Goal: Task Accomplishment & Management: Manage account settings

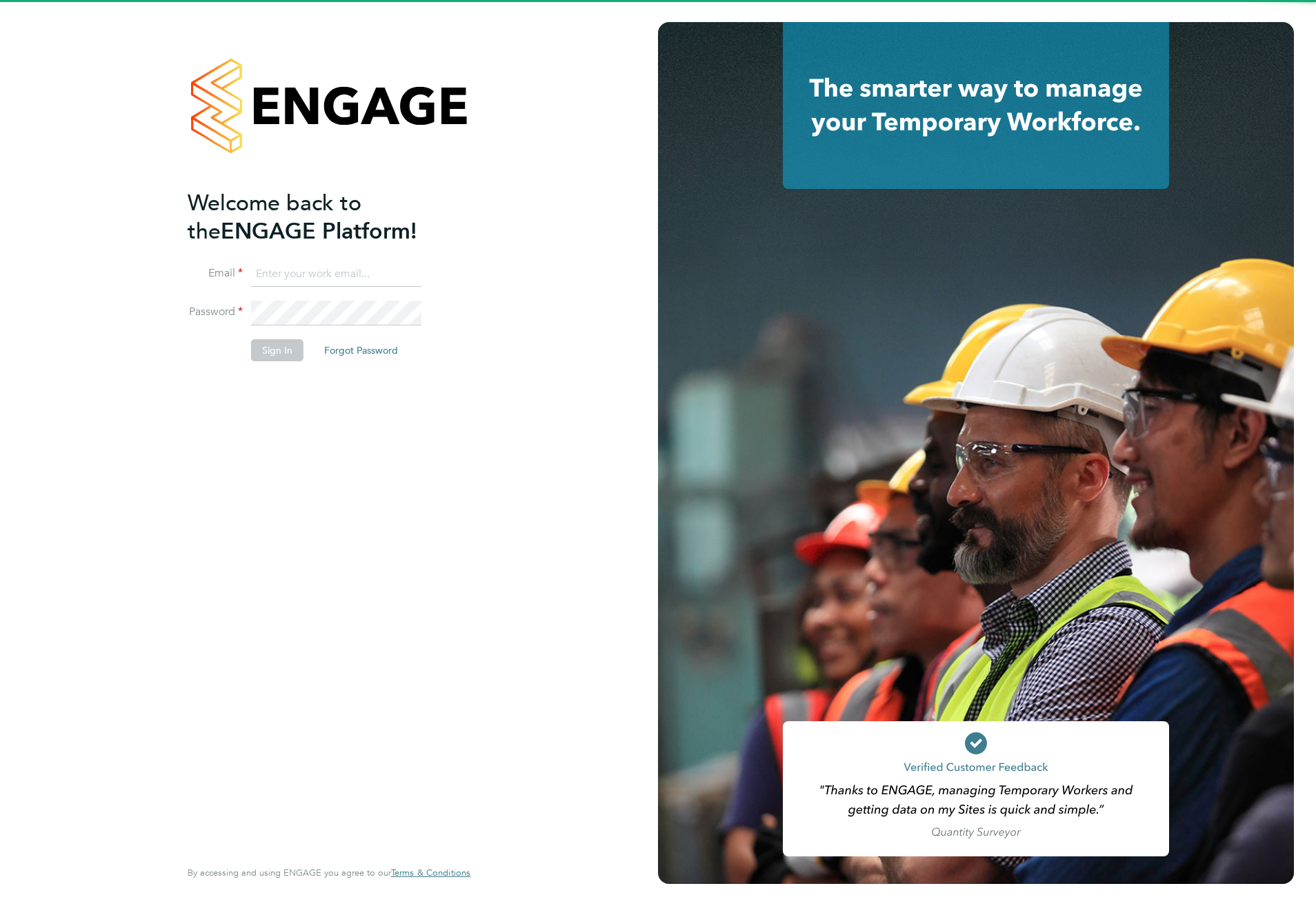
click at [321, 269] on input at bounding box center [336, 274] width 170 height 25
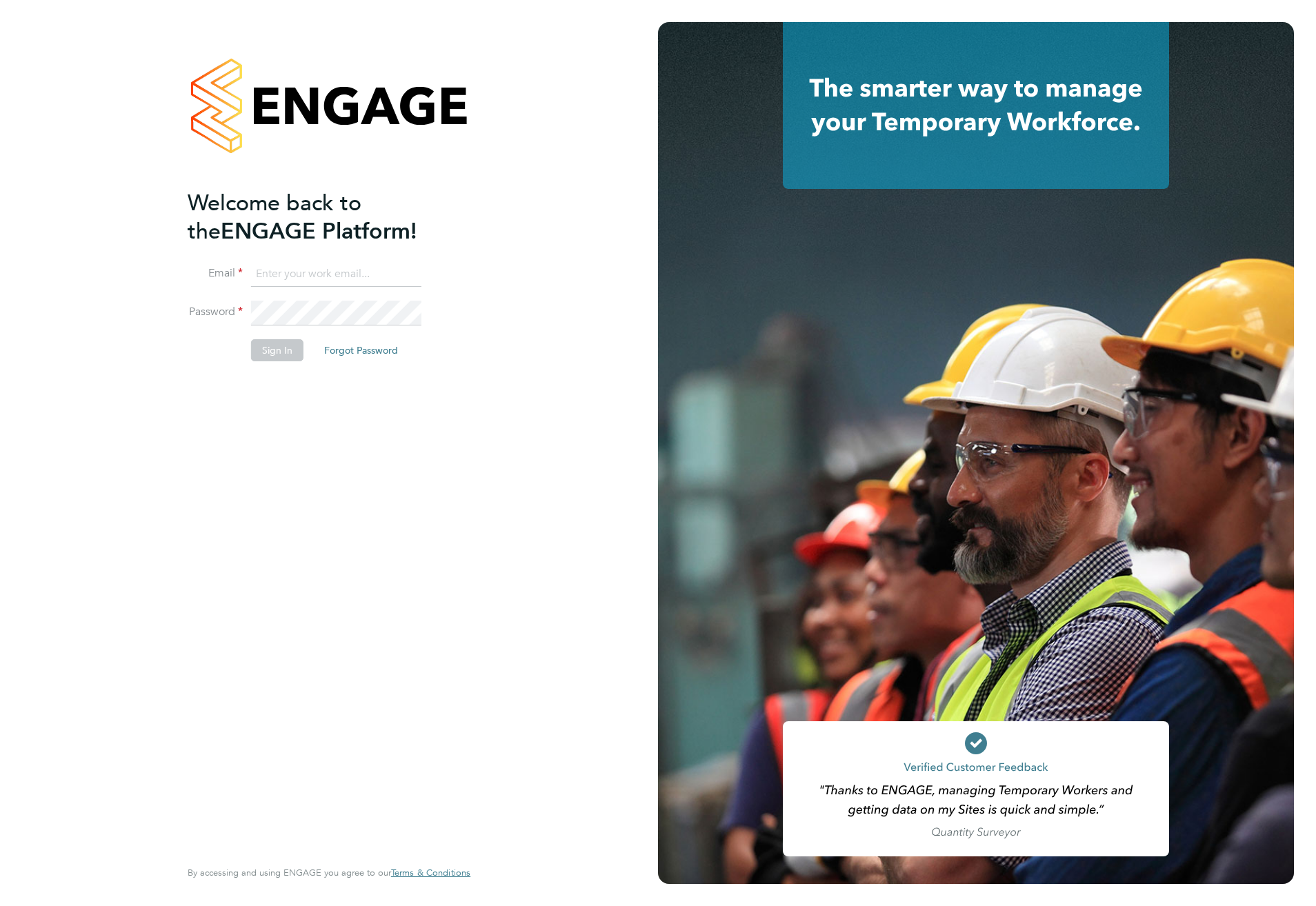
type input "meg.castleton@hays.com"
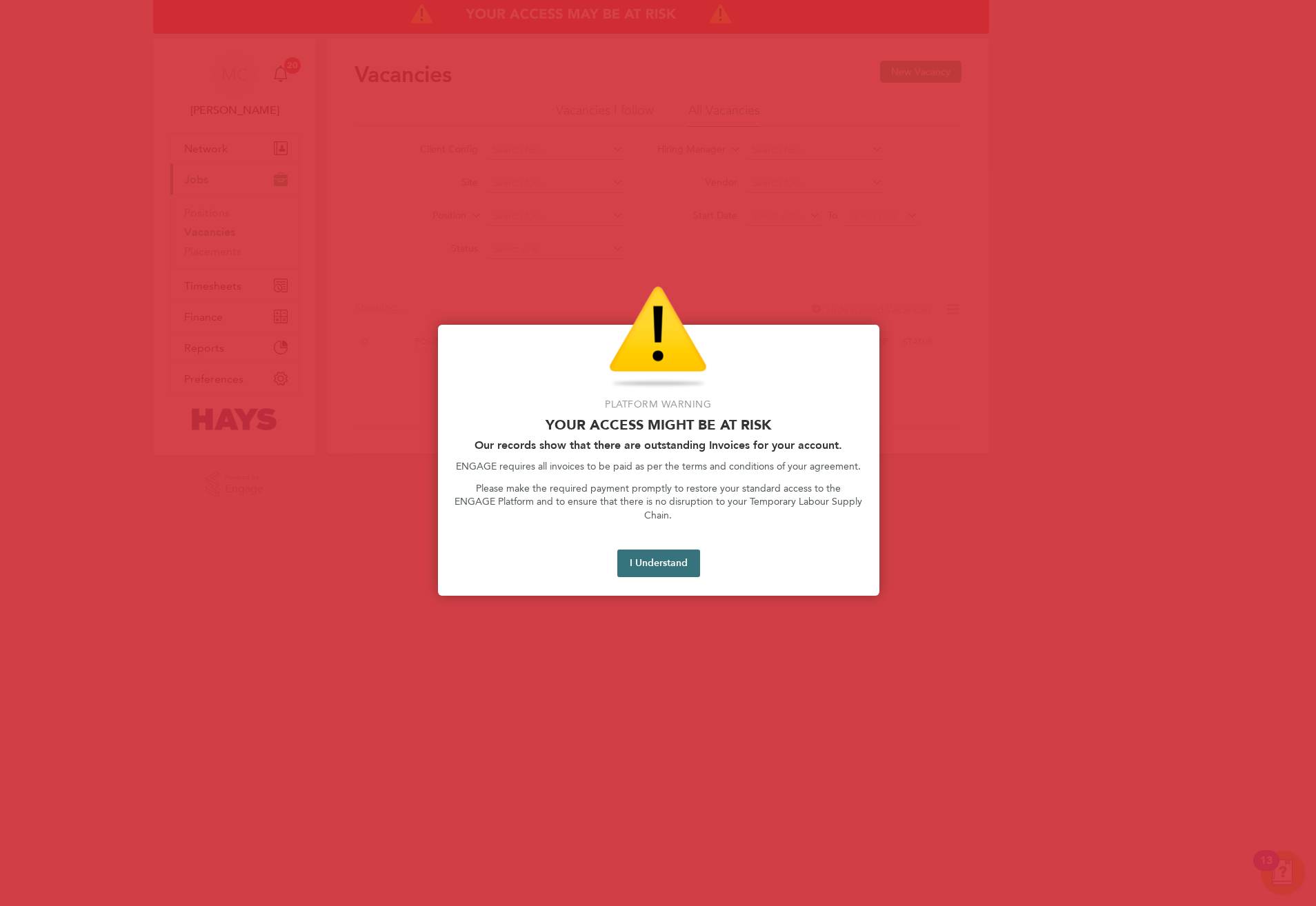
click at [669, 553] on button "I Understand" at bounding box center [659, 563] width 83 height 28
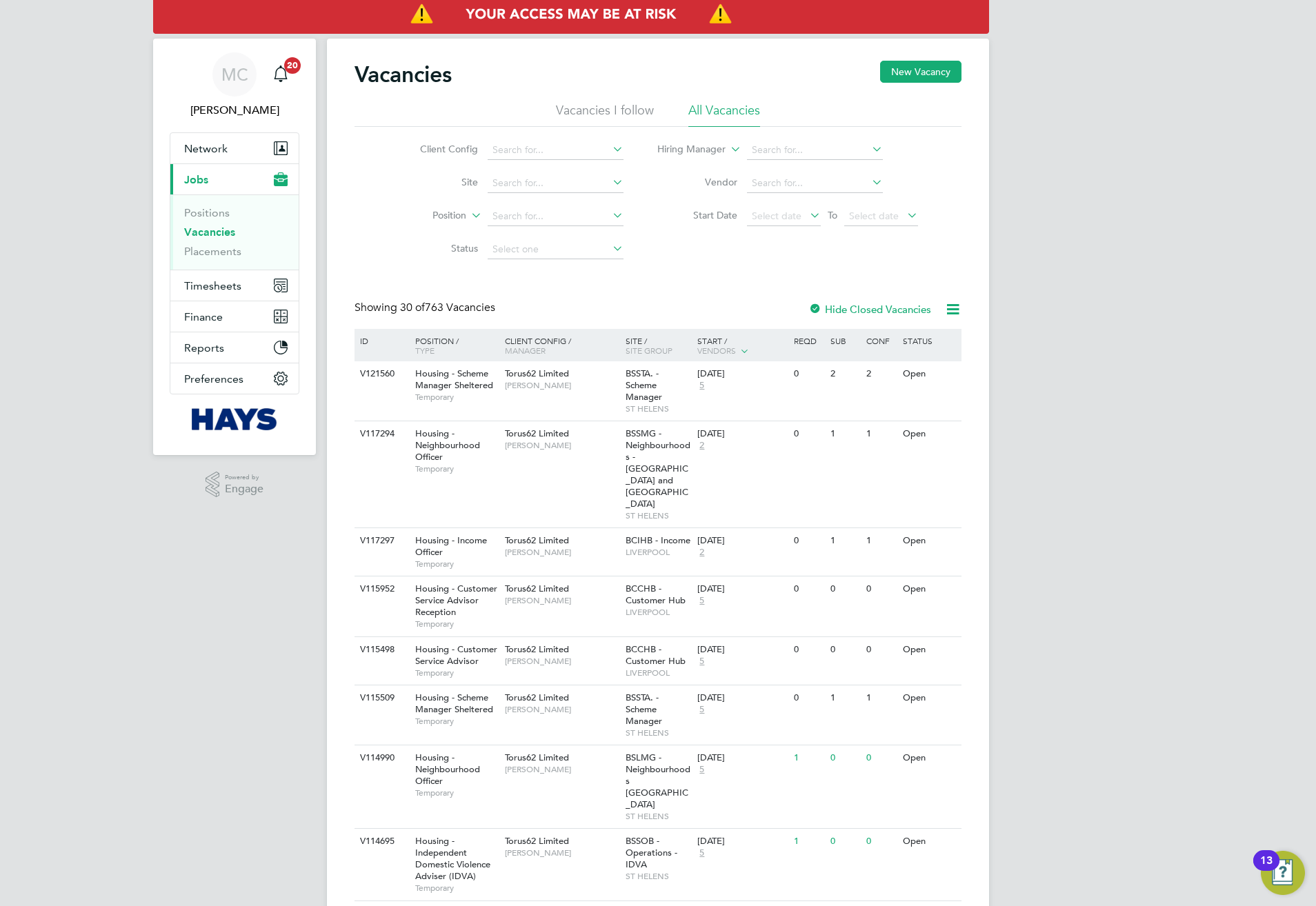
click at [197, 260] on ul "Positions Vacancies Placements" at bounding box center [234, 232] width 129 height 75
click at [197, 260] on ul "Positions Vacancies Placements" at bounding box center [234, 232] width 129 height 75
click at [197, 257] on link "Placements" at bounding box center [213, 251] width 58 height 13
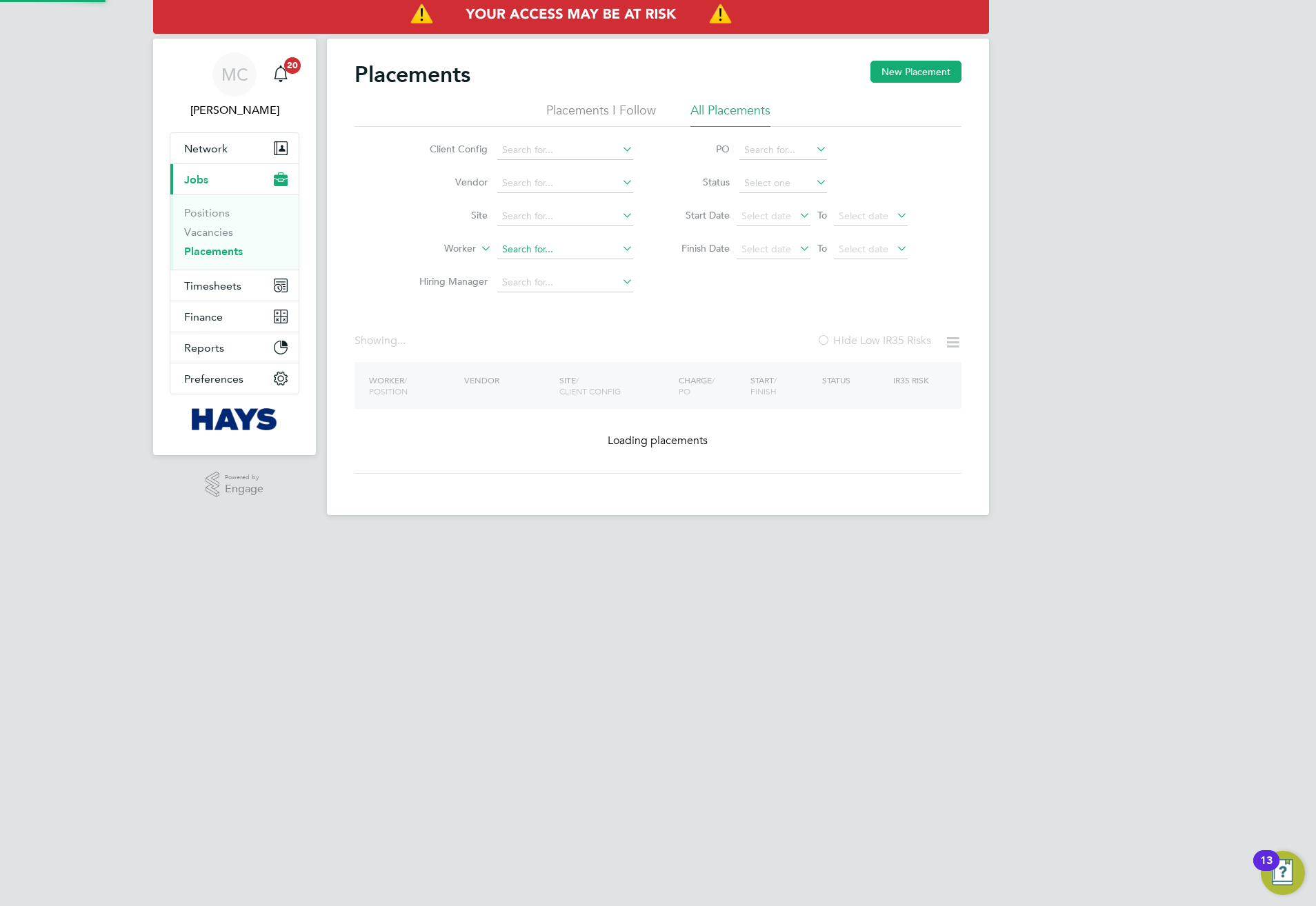
click at [518, 240] on input at bounding box center [565, 249] width 136 height 19
click at [518, 244] on input at bounding box center [565, 249] width 136 height 19
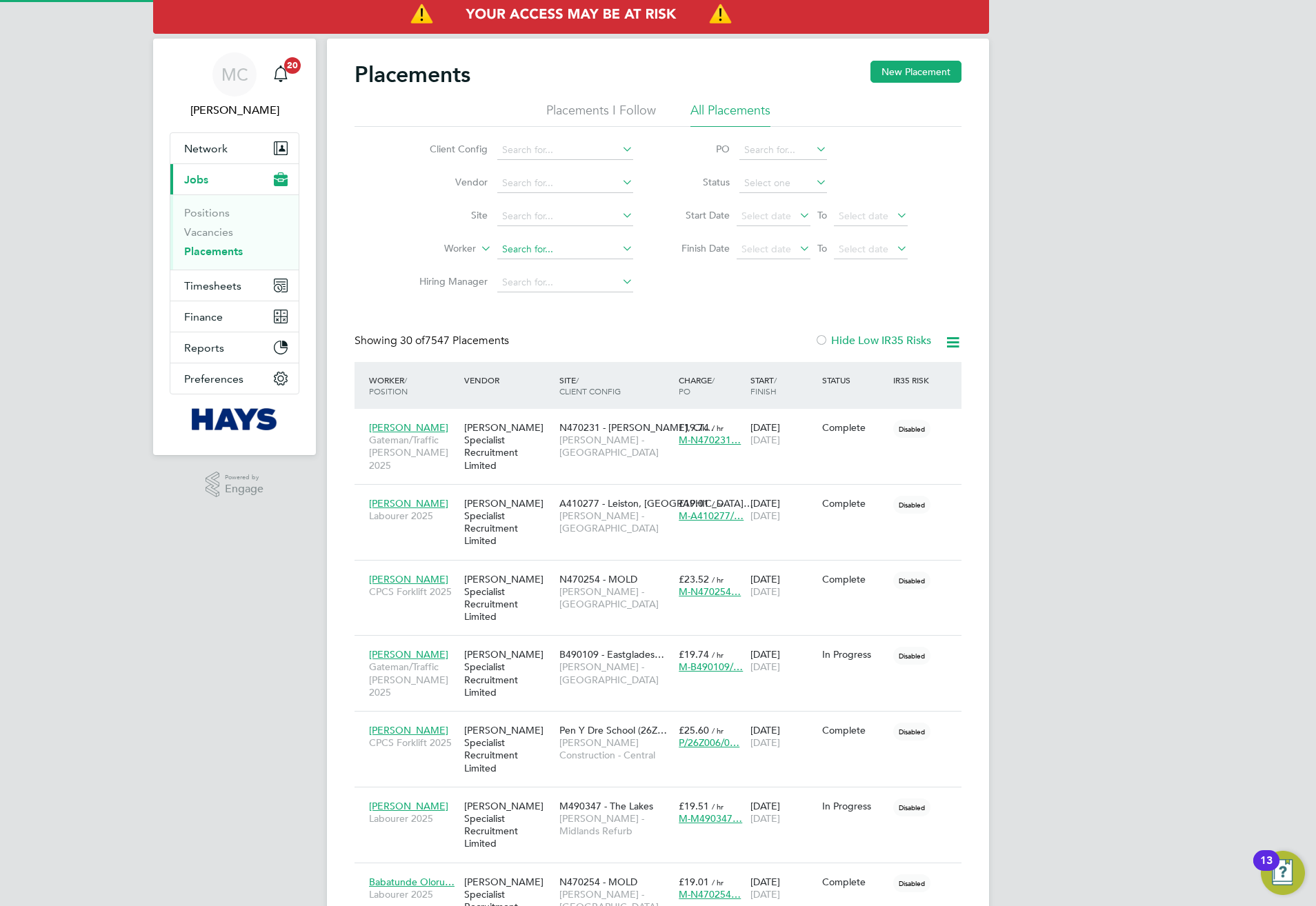
click at [523, 247] on input at bounding box center [565, 249] width 136 height 19
drag, startPoint x: 570, startPoint y: 273, endPoint x: 586, endPoint y: 284, distance: 19.4
click at [569, 273] on li "[PERSON_NAME] rrant" at bounding box center [566, 269] width 137 height 18
type input "[PERSON_NAME]"
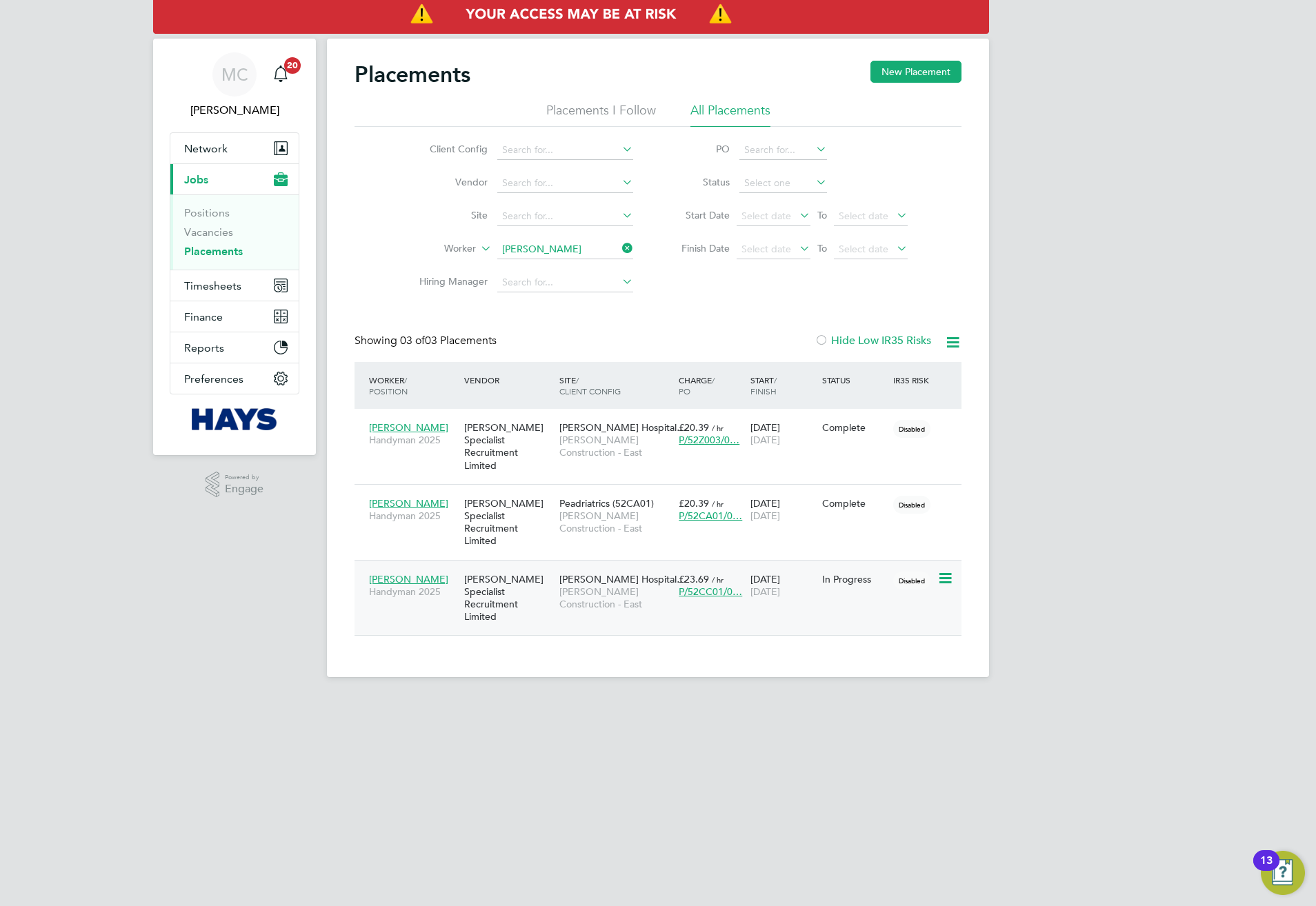
click at [842, 575] on div "[PERSON_NAME] Handyman 2025 [PERSON_NAME] Specialist Recruitment Limited [PERSO…" at bounding box center [658, 598] width 607 height 76
click at [889, 566] on div "In Progress" at bounding box center [855, 579] width 72 height 26
